Goal: Check status: Check status

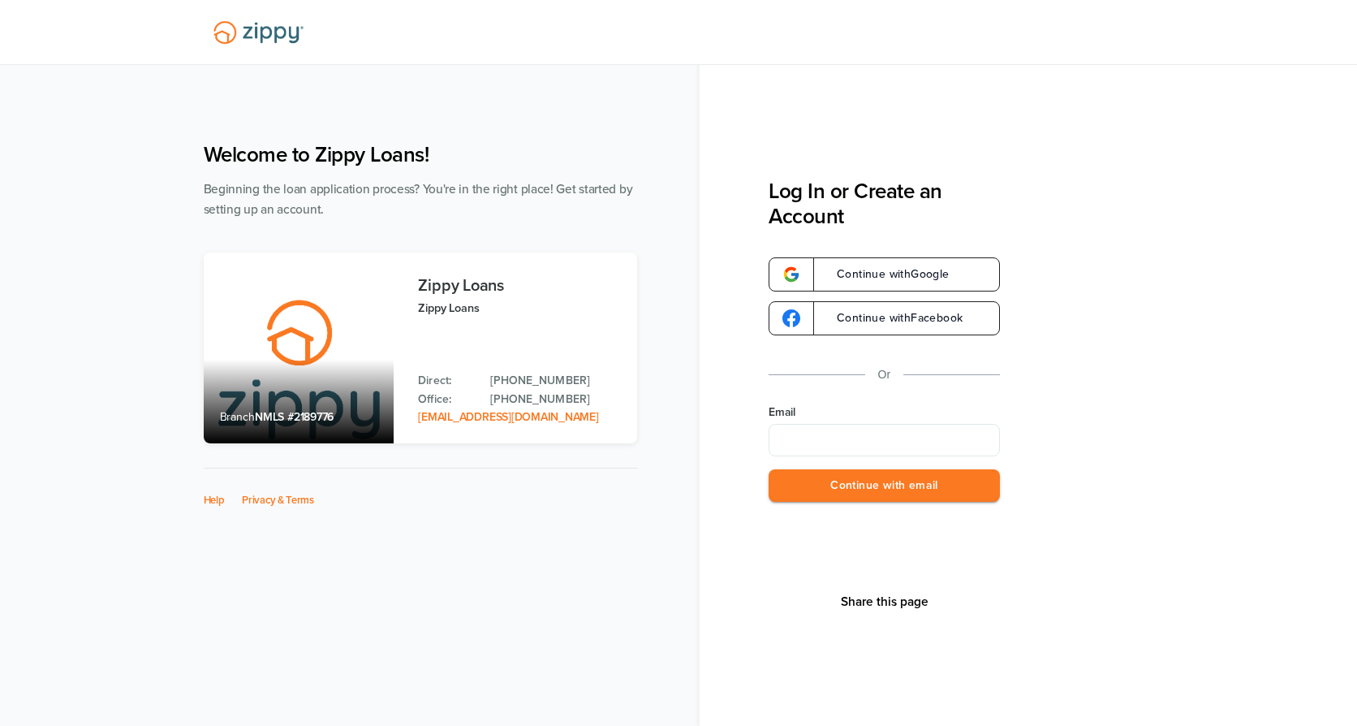
click at [857, 434] on input "Email" at bounding box center [884, 440] width 231 height 32
type input "**********"
click at [829, 477] on button "Continue with email" at bounding box center [884, 485] width 231 height 33
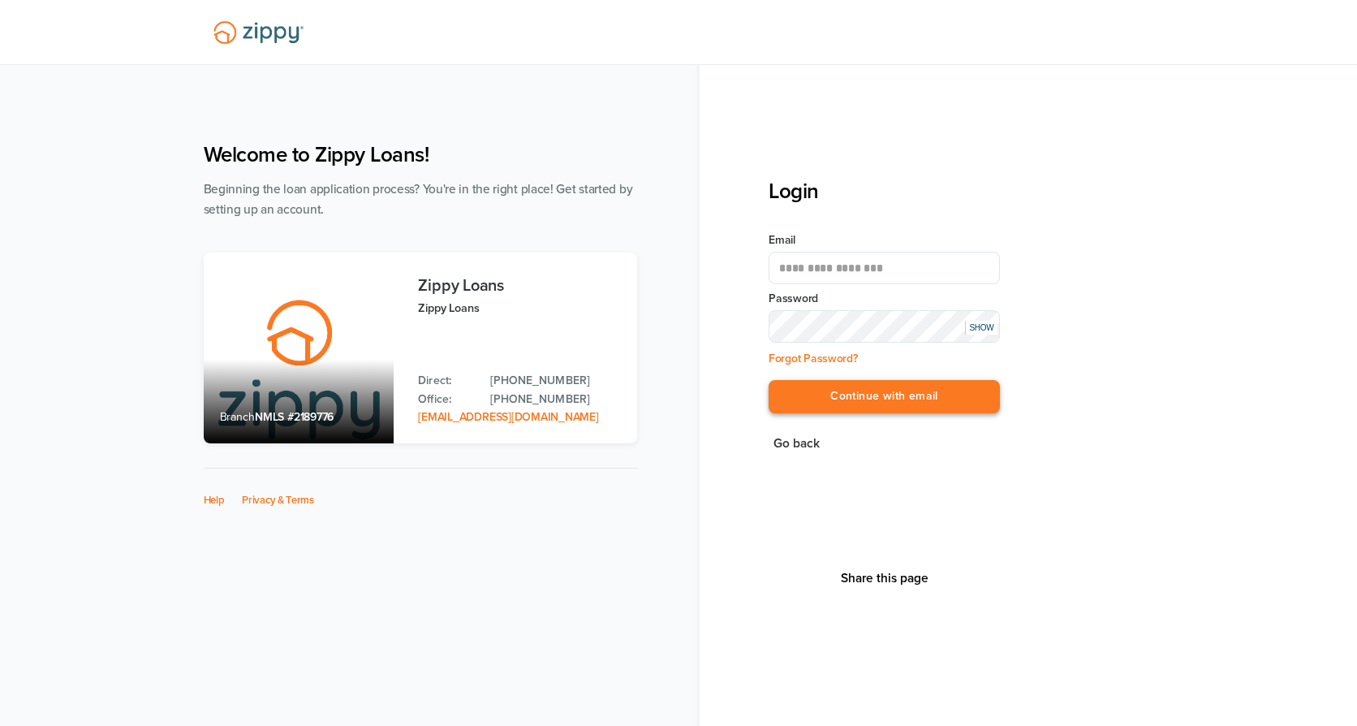
click at [834, 409] on button "Continue with email" at bounding box center [884, 396] width 231 height 33
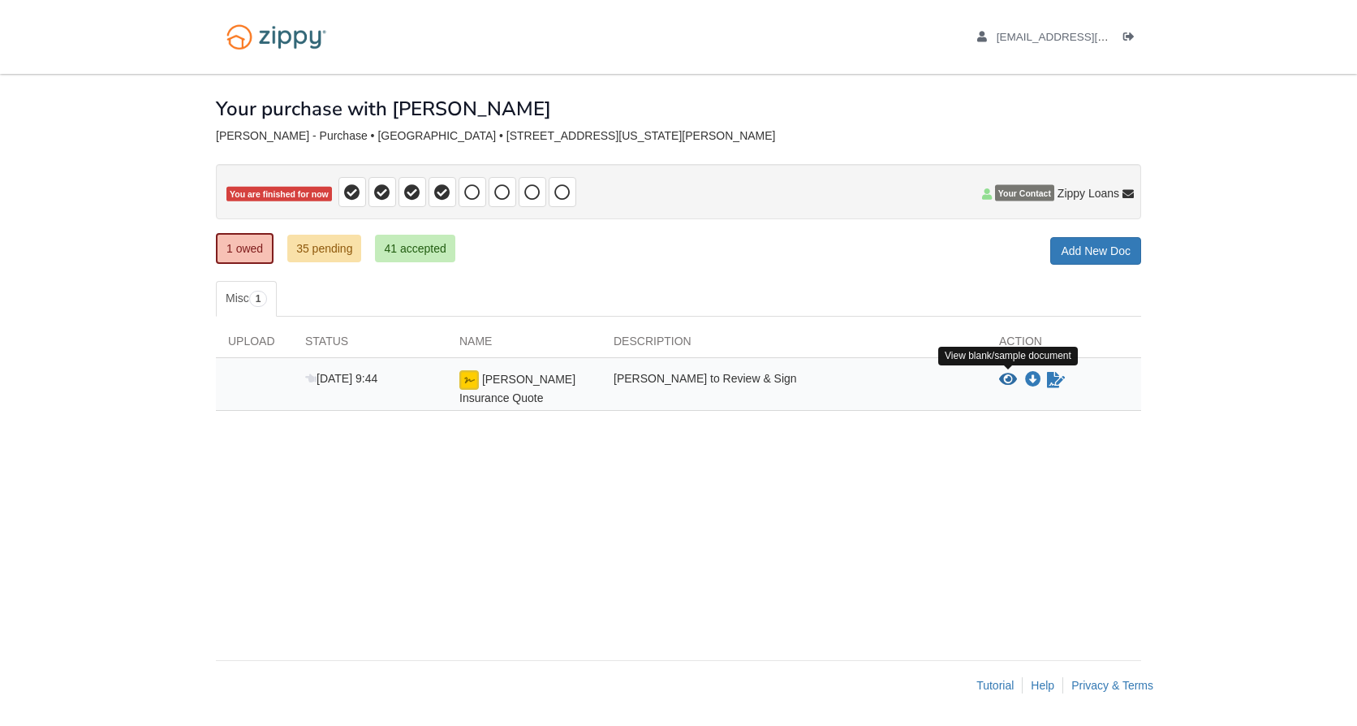
click at [1002, 383] on icon "View Lopez Insurance Quote" at bounding box center [1008, 380] width 18 height 16
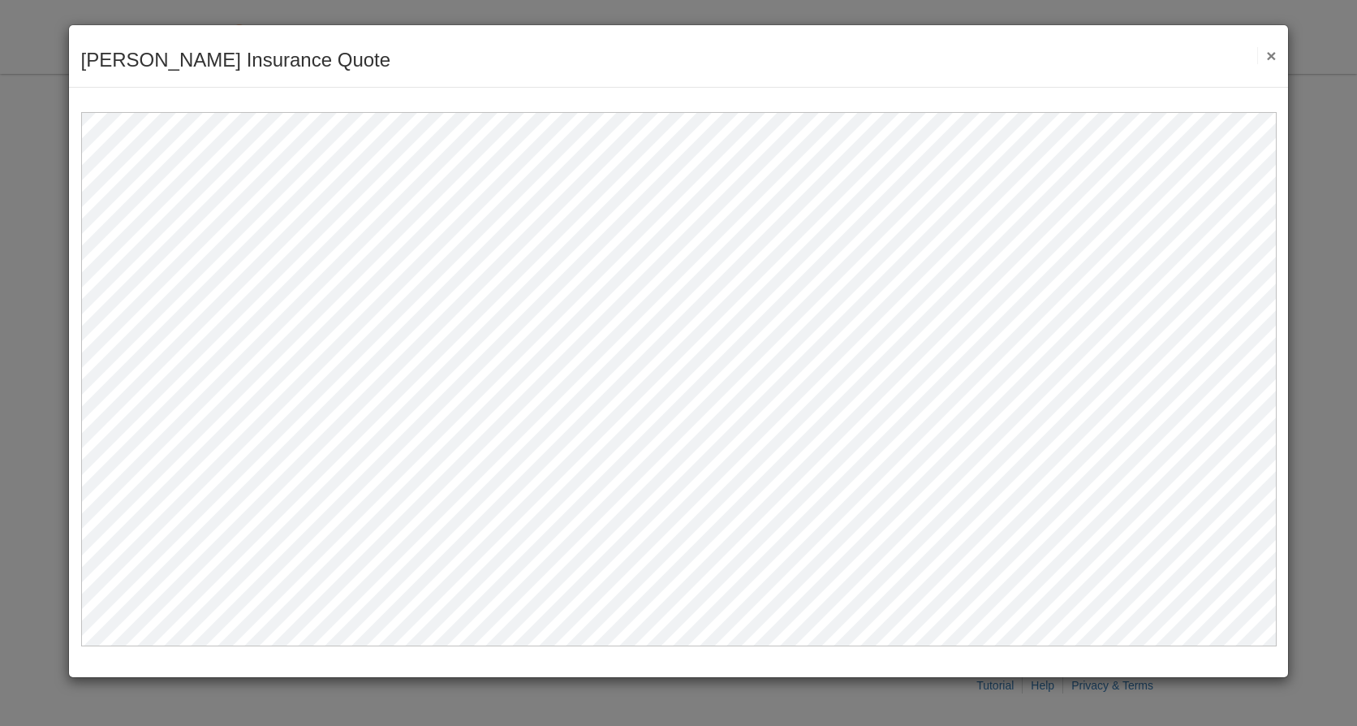
click at [1270, 56] on button "×" at bounding box center [1267, 55] width 19 height 17
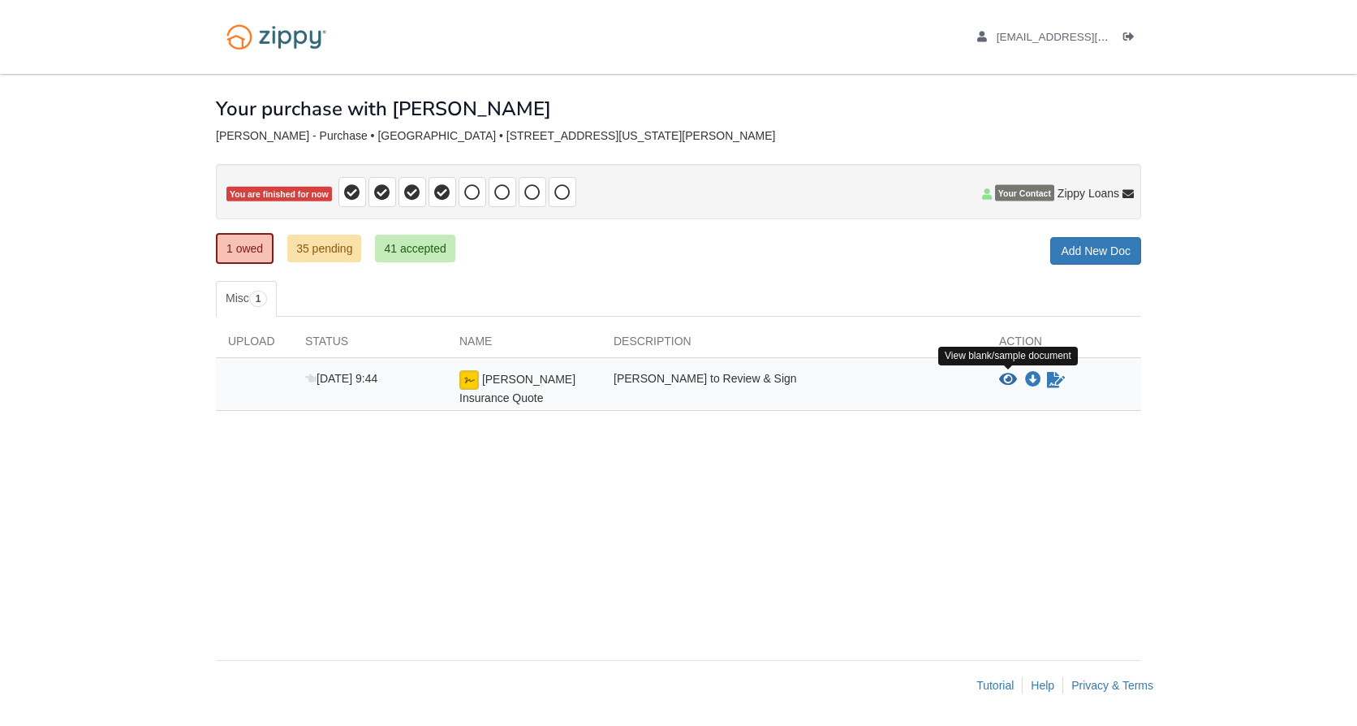
click at [1016, 379] on icon "View Lopez Insurance Quote" at bounding box center [1008, 380] width 18 height 16
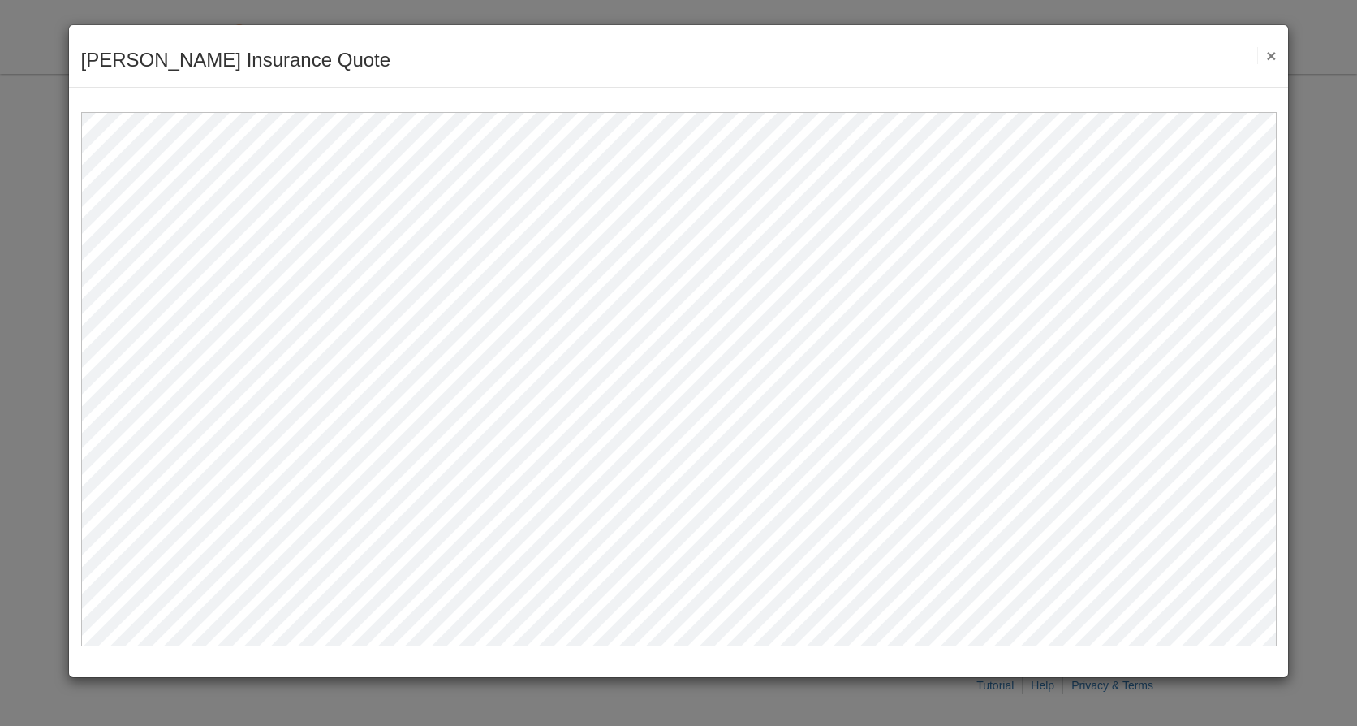
click at [1267, 55] on button "×" at bounding box center [1267, 55] width 19 height 17
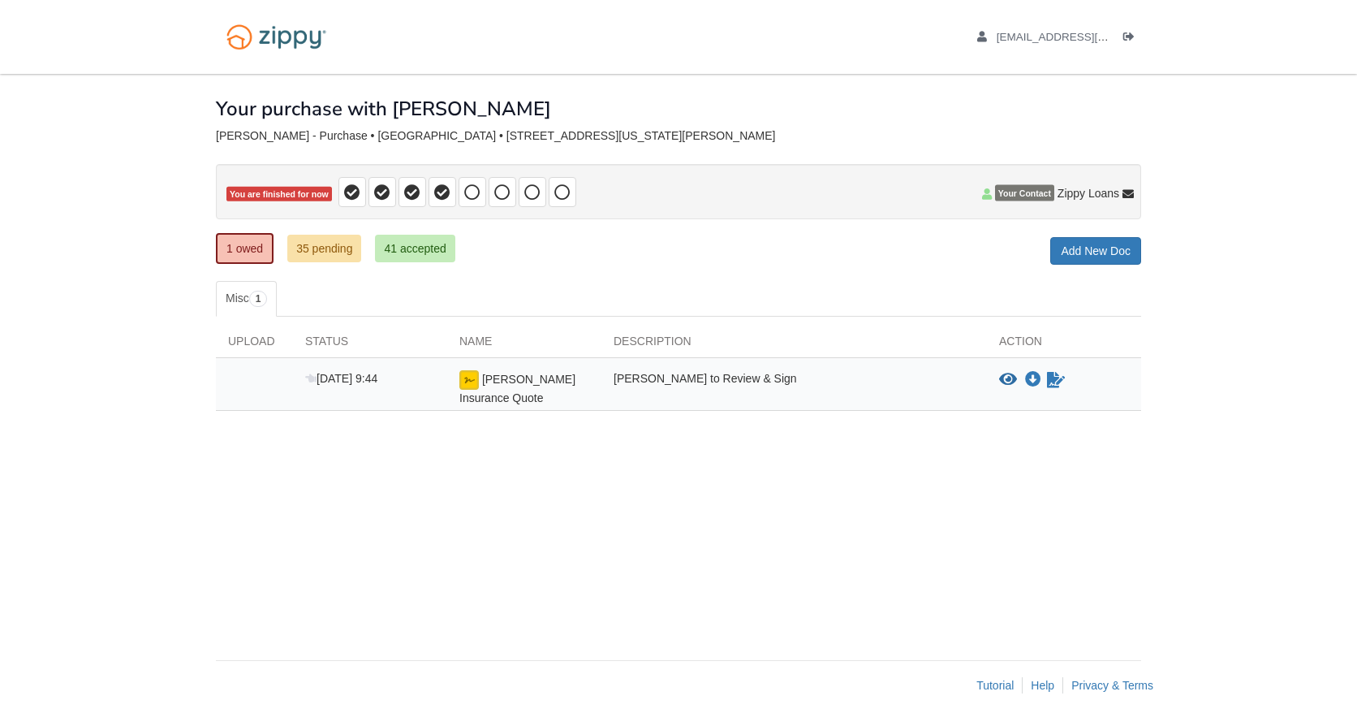
click at [556, 499] on div "× × × Pending Add Document Notice document will be included in the email sent t…" at bounding box center [679, 359] width 926 height 570
